Goal: Find specific page/section: Find specific page/section

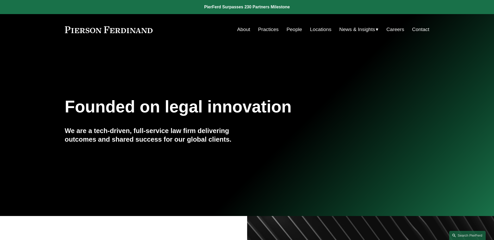
click at [289, 32] on link "People" at bounding box center [294, 29] width 16 height 10
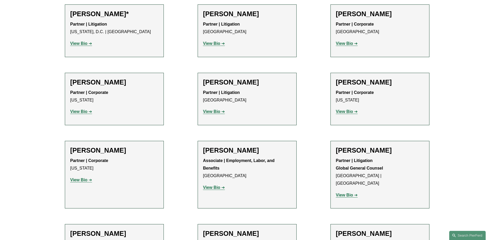
scroll to position [2448, 0]
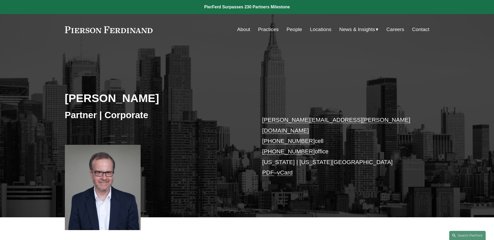
click at [0, 0] on span "News" at bounding box center [0, 0] width 0 height 0
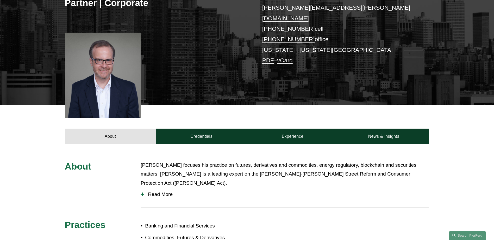
scroll to position [156, 0]
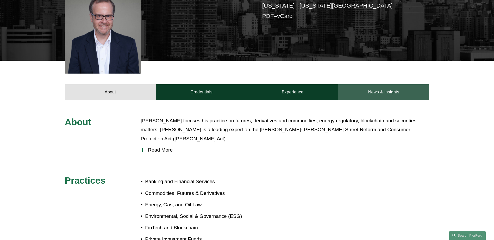
click at [381, 84] on link "News & Insights" at bounding box center [383, 92] width 91 height 16
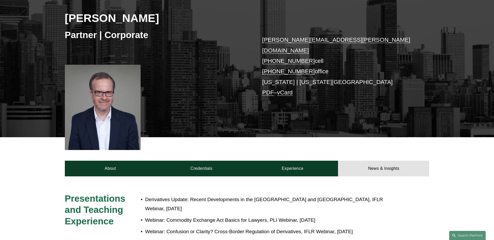
scroll to position [78, 0]
